Goal: Check status: Check status

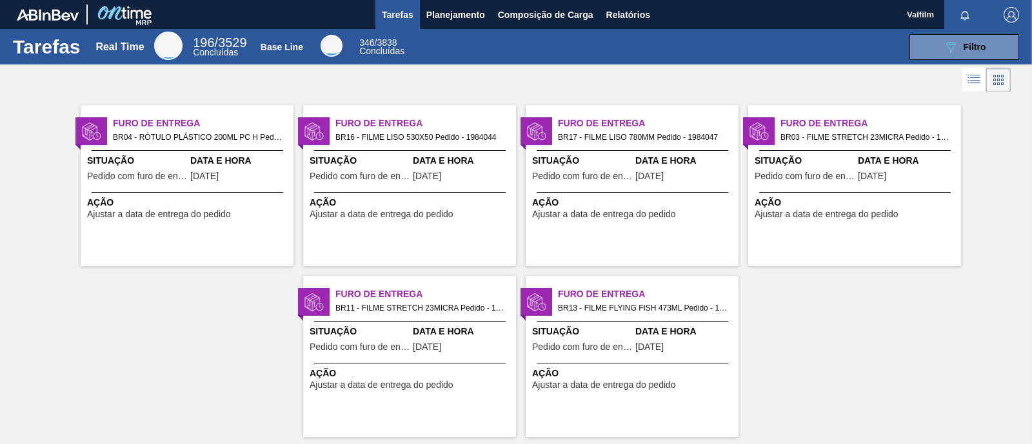
click at [252, 172] on div "Data e Hora [DATE]" at bounding box center [240, 170] width 100 height 32
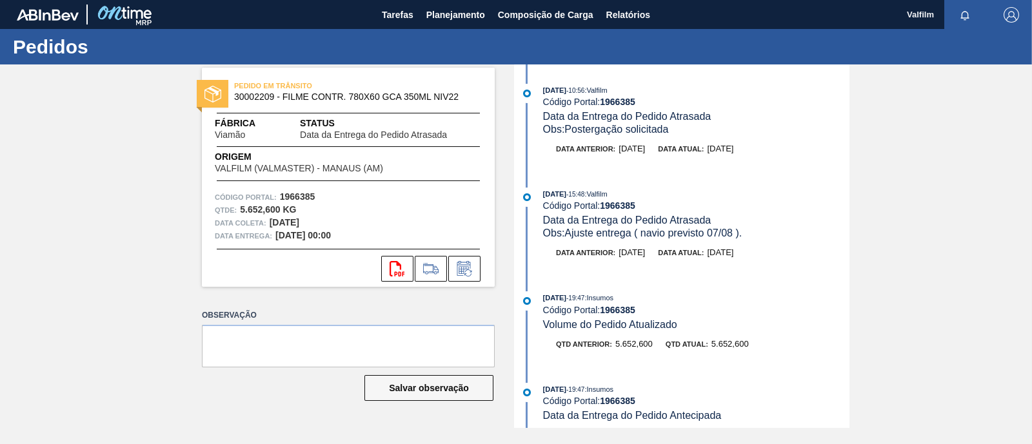
drag, startPoint x: 722, startPoint y: 149, endPoint x: 763, endPoint y: 157, distance: 42.0
click at [763, 157] on div "Data anterior: [DATE] Data atual: [DATE]" at bounding box center [683, 152] width 332 height 19
drag, startPoint x: 675, startPoint y: 151, endPoint x: 766, endPoint y: 152, distance: 90.9
click at [766, 152] on div "Data anterior: [DATE] Data atual: [DATE]" at bounding box center [696, 149] width 306 height 13
click at [782, 188] on div "25/07/2025 - 10:56 : Valfilm Código Portal: 1966385 Data da Entrega do Pedido A…" at bounding box center [683, 246] width 332 height 364
